Goal: Task Accomplishment & Management: Complete application form

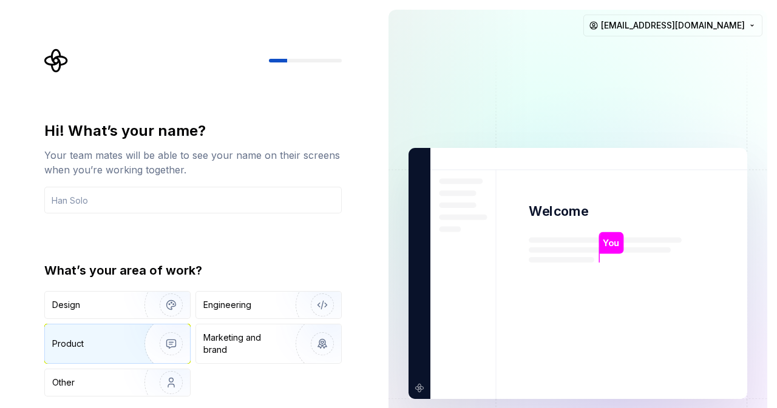
click at [109, 339] on div "Product" at bounding box center [92, 344] width 80 height 12
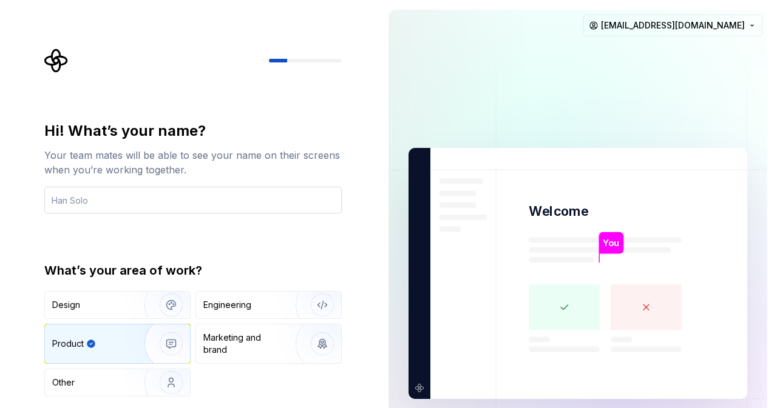
click at [97, 200] on input "text" at bounding box center [192, 200] width 297 height 27
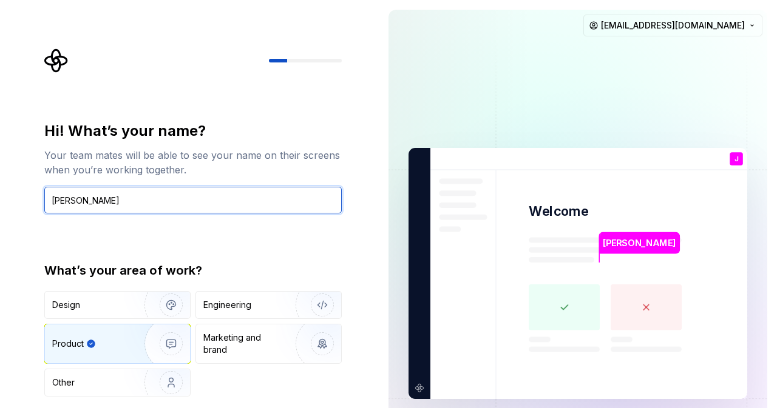
type input "[PERSON_NAME]"
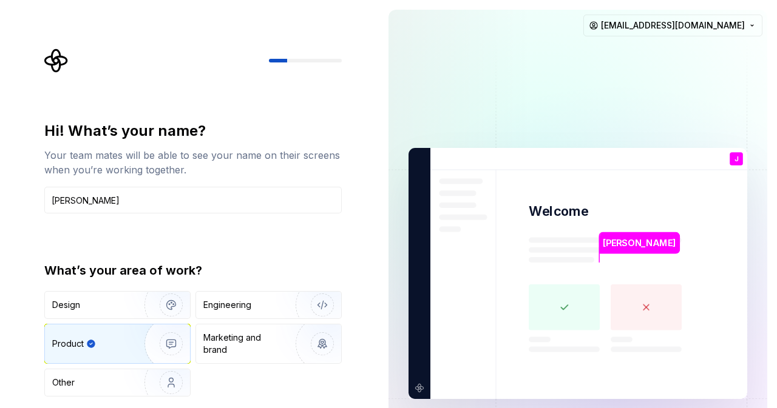
click at [643, 242] on p "[PERSON_NAME]" at bounding box center [639, 243] width 73 height 13
click at [285, 59] on div at bounding box center [278, 61] width 18 height 4
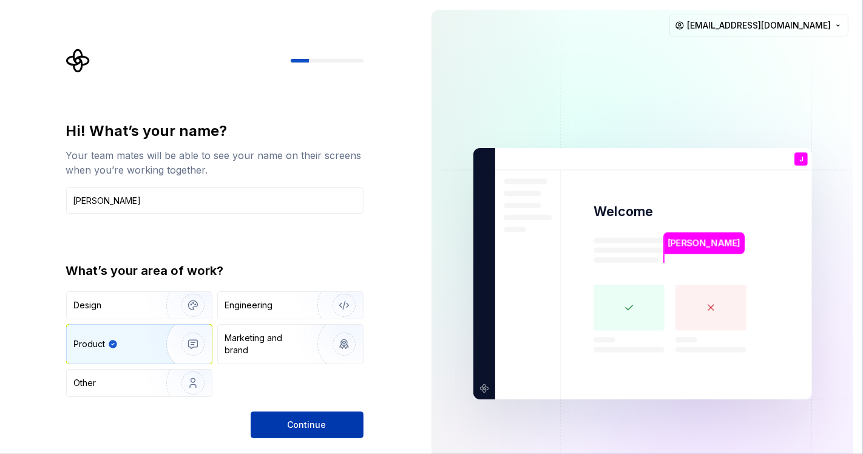
click at [305, 408] on span "Continue" at bounding box center [307, 425] width 39 height 12
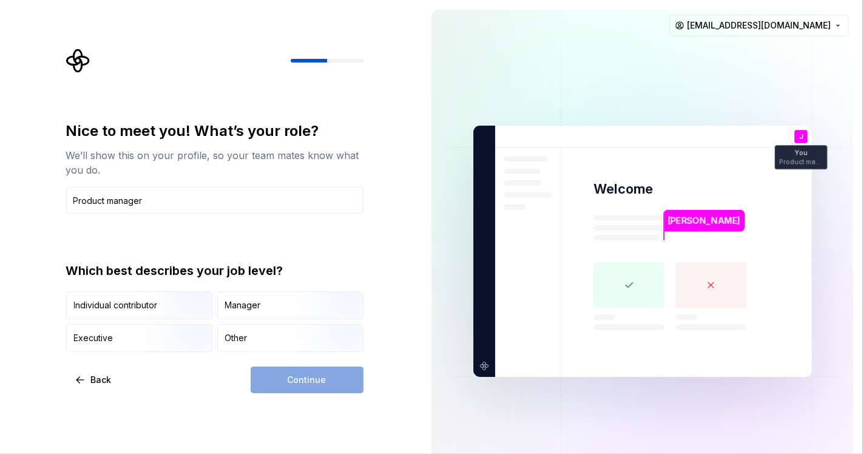
type input "Product manager"
click at [319, 375] on div "Continue" at bounding box center [307, 380] width 113 height 27
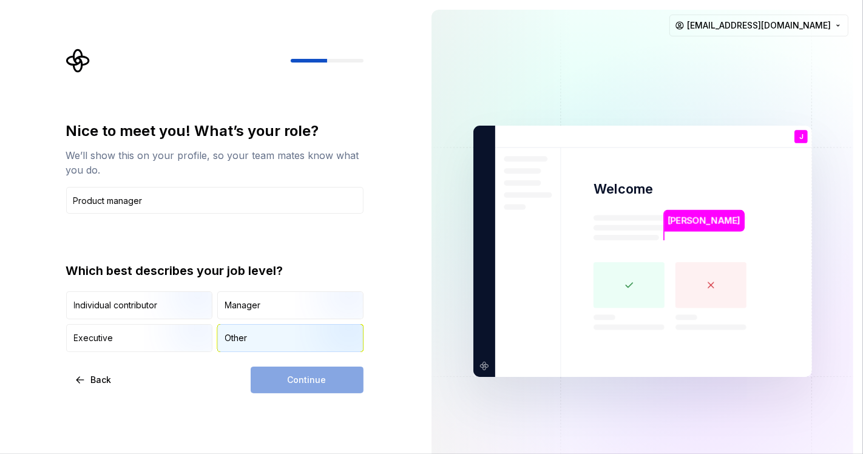
click at [243, 337] on div "Other" at bounding box center [236, 338] width 22 height 12
click at [302, 378] on span "Continue" at bounding box center [307, 380] width 39 height 12
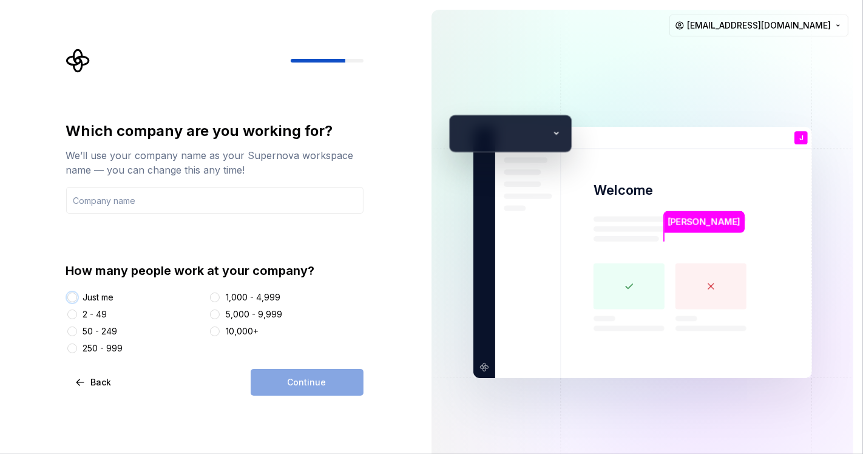
click at [70, 296] on button "Just me" at bounding box center [72, 298] width 10 height 10
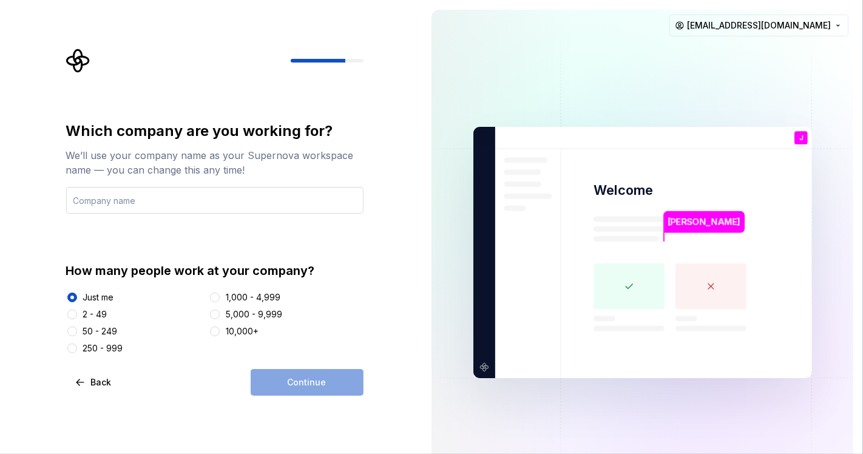
click at [149, 198] on input "text" at bounding box center [214, 200] width 297 height 27
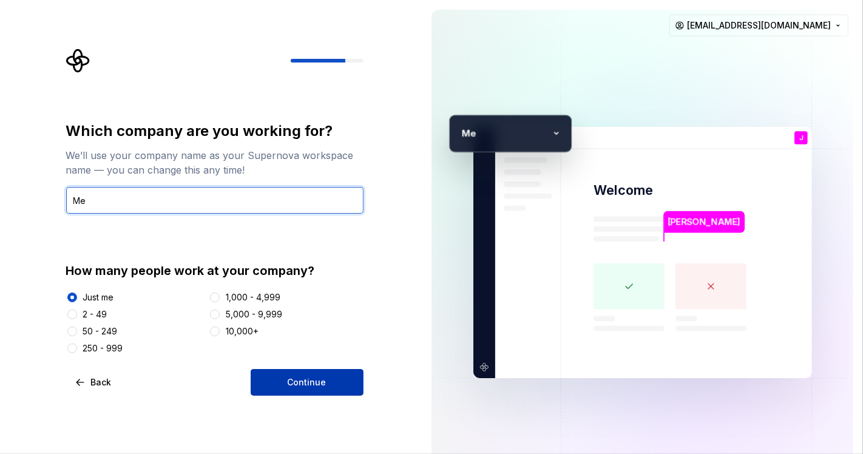
type input "Me"
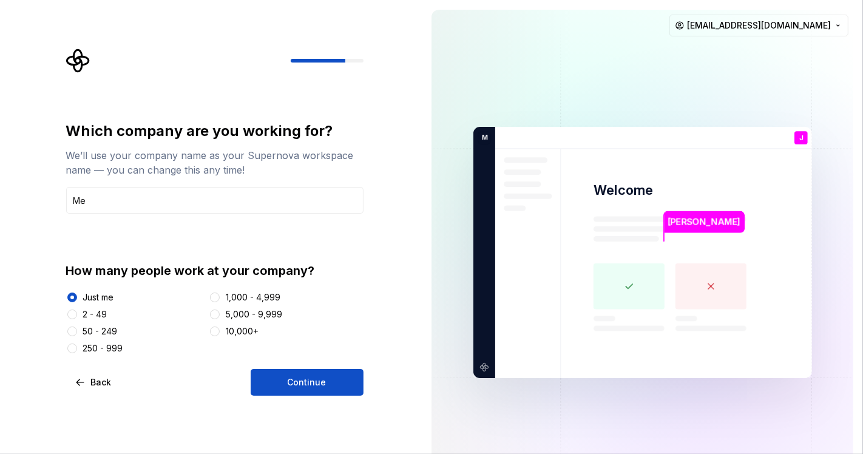
click at [306, 381] on span "Continue" at bounding box center [307, 382] width 39 height 12
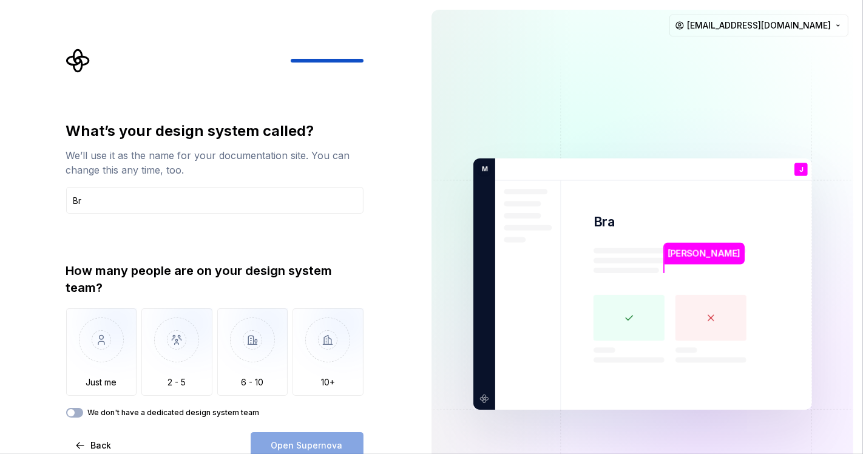
type input "B"
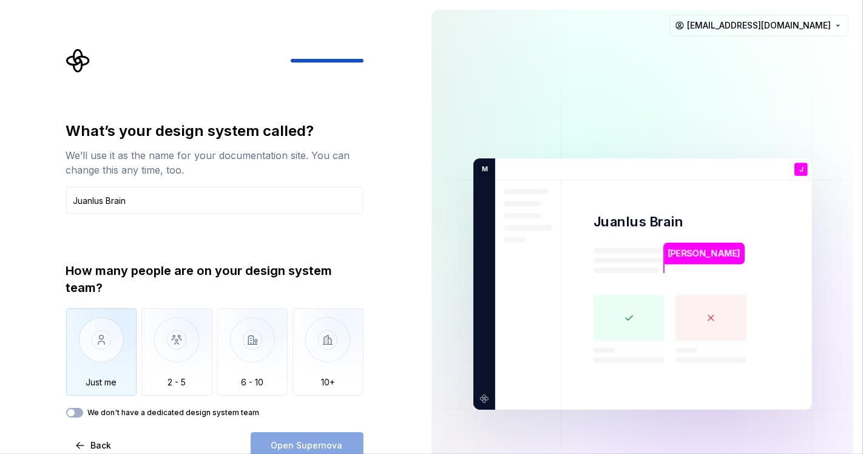
type input "Juanlus Brain"
click at [110, 358] on img "button" at bounding box center [101, 348] width 71 height 81
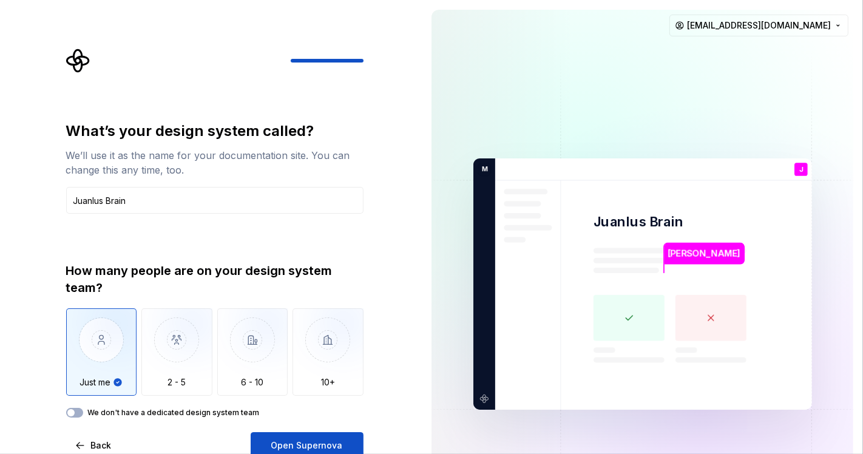
click at [83, 408] on div "We don't have a dedicated design system team" at bounding box center [214, 413] width 297 height 10
click at [77, 408] on button "We don't have a dedicated design system team" at bounding box center [74, 413] width 17 height 10
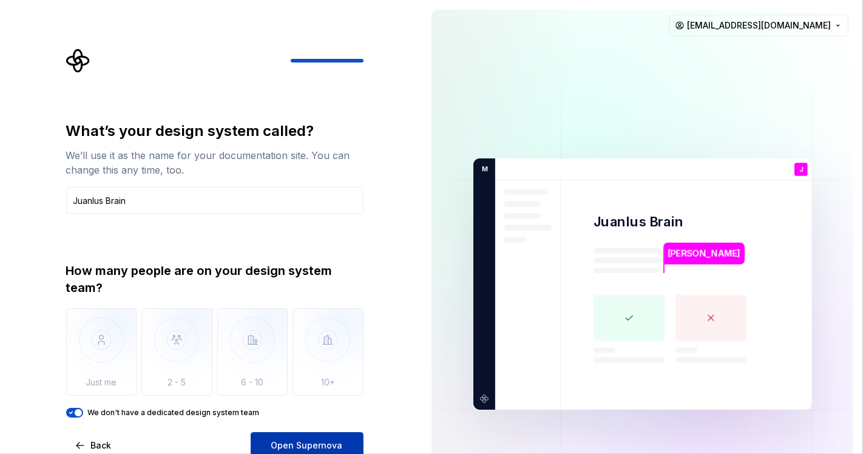
click at [320, 408] on span "Open Supernova" at bounding box center [307, 445] width 72 height 12
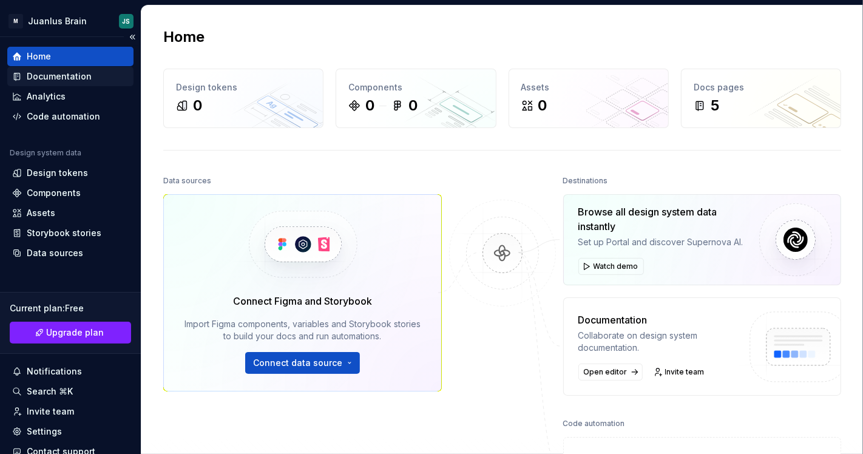
click at [55, 70] on div "Documentation" at bounding box center [59, 76] width 65 height 12
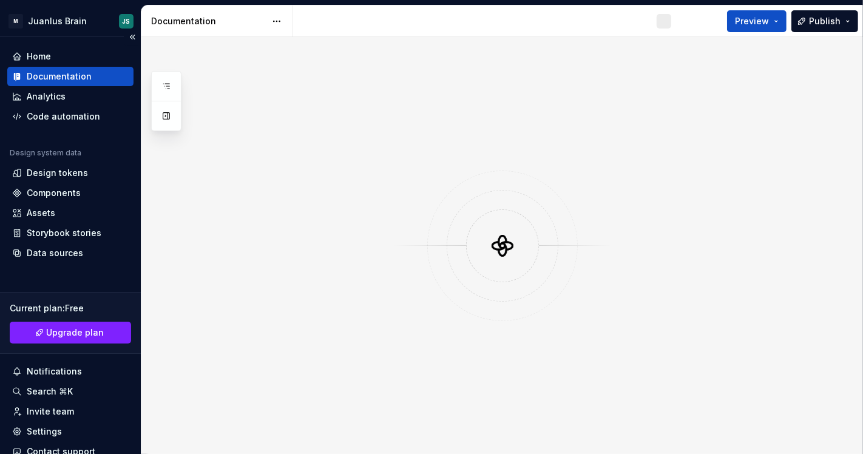
click at [59, 75] on div "Documentation" at bounding box center [59, 76] width 65 height 12
click at [52, 173] on div "Design tokens" at bounding box center [57, 173] width 61 height 12
